Goal: Information Seeking & Learning: Learn about a topic

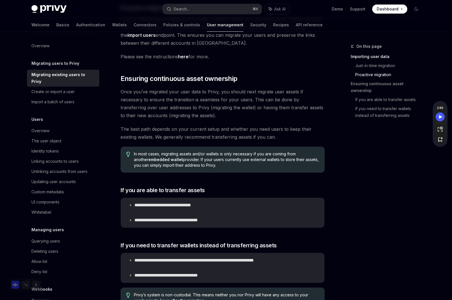
scroll to position [537, 0]
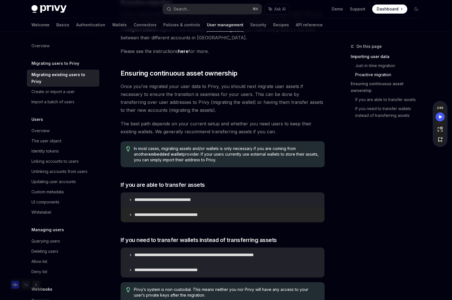
click at [130, 216] on icon at bounding box center [130, 214] width 3 height 3
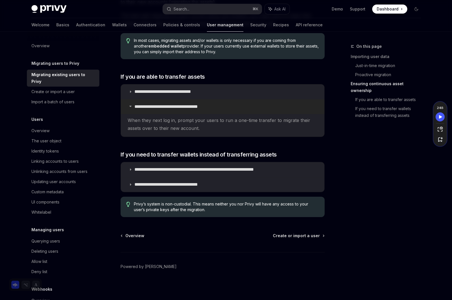
scroll to position [646, 0]
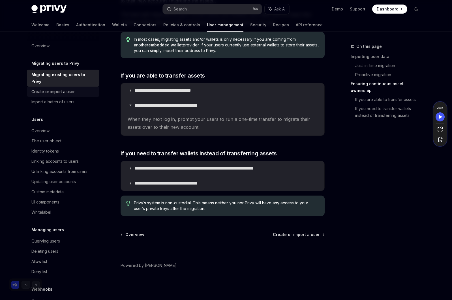
click at [61, 94] on div "Create or import a user" at bounding box center [52, 91] width 43 height 7
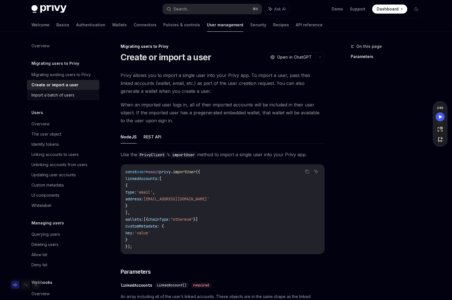
click at [52, 96] on div "Import a batch of users" at bounding box center [52, 95] width 43 height 7
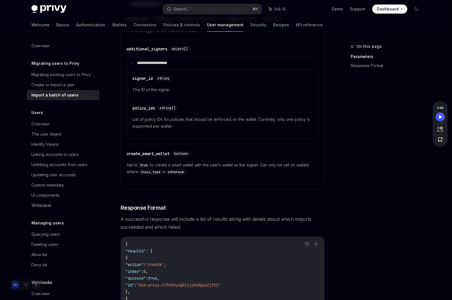
scroll to position [610, 0]
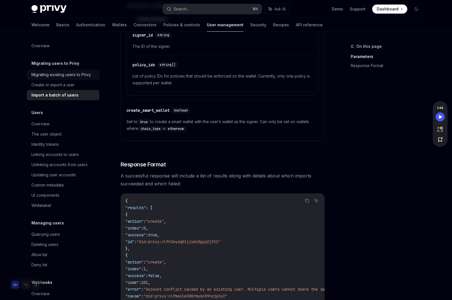
click at [67, 72] on div "Migrating existing users to Privy" at bounding box center [60, 74] width 59 height 7
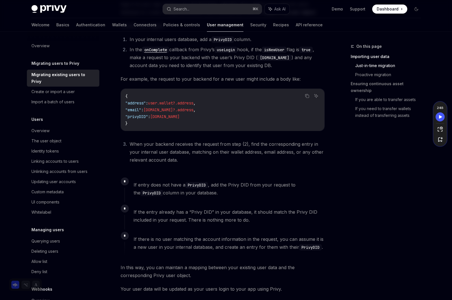
scroll to position [226, 0]
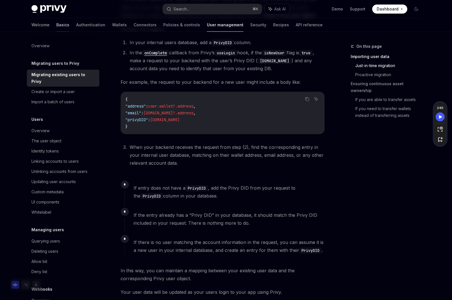
click at [56, 23] on link "Basics" at bounding box center [62, 25] width 13 height 14
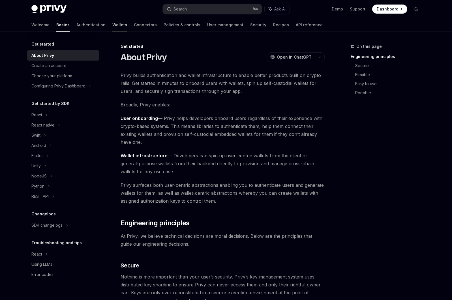
click at [112, 24] on link "Wallets" at bounding box center [119, 25] width 15 height 14
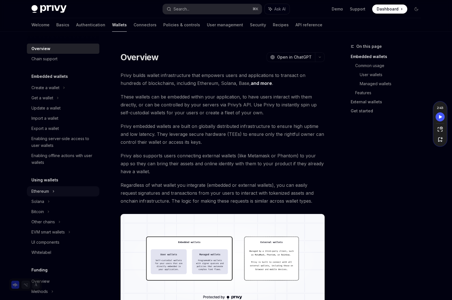
click at [44, 91] on div "Ethereum" at bounding box center [45, 87] width 28 height 7
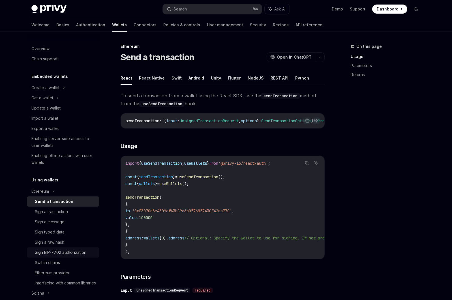
click at [72, 251] on div "Sign EIP-7702 authorization" at bounding box center [60, 252] width 51 height 7
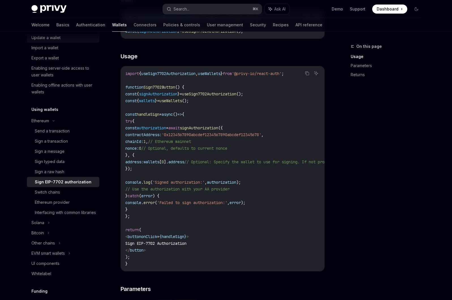
scroll to position [60, 0]
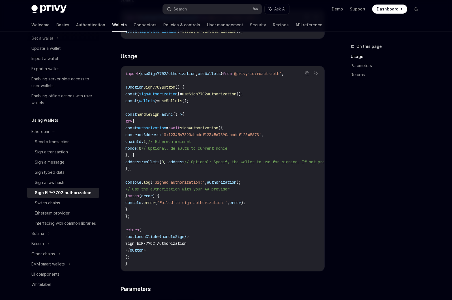
click at [216, 24] on div "Welcome Basics Authentication Wallets Connectors Policies & controls User manag…" at bounding box center [176, 25] width 291 height 14
click at [250, 25] on link "Security" at bounding box center [258, 25] width 16 height 14
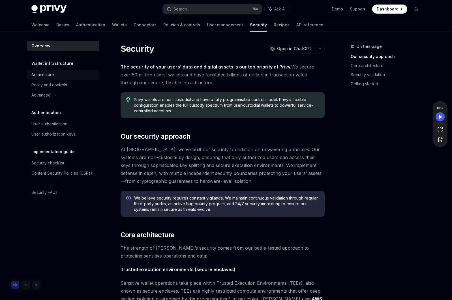
click at [51, 75] on div "Architecture" at bounding box center [42, 74] width 23 height 7
type textarea "*"
